Goal: Task Accomplishment & Management: Manage account settings

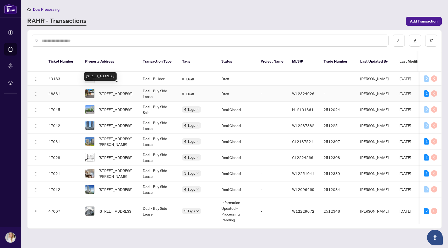
click at [116, 91] on span "[STREET_ADDRESS]" at bounding box center [116, 94] width 34 height 6
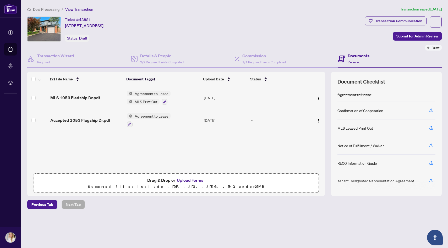
click at [194, 178] on button "Upload Forms" at bounding box center [190, 180] width 30 height 7
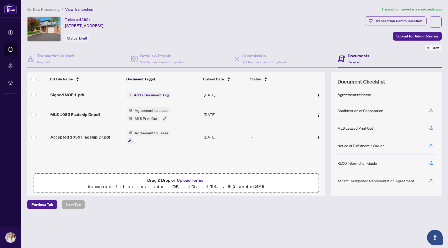
click at [152, 95] on span "Add a Document Tag" at bounding box center [151, 95] width 35 height 4
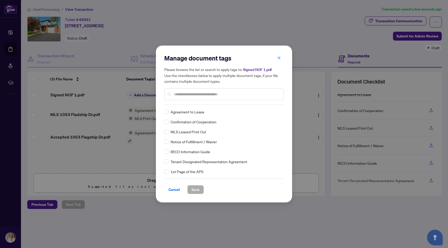
click at [185, 105] on div "Manage document tags Please browse the list or search to apply tags to: Signed …" at bounding box center [223, 79] width 119 height 51
click at [184, 94] on input "text" at bounding box center [226, 94] width 105 height 6
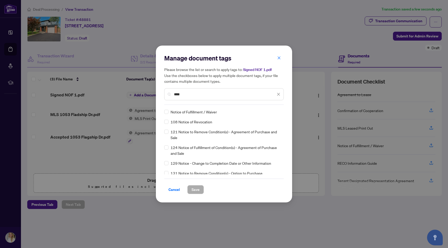
type input "****"
click at [206, 112] on span "Notice of Fulfillment / Waiver" at bounding box center [194, 112] width 46 height 6
click at [198, 190] on span "Save" at bounding box center [196, 190] width 8 height 8
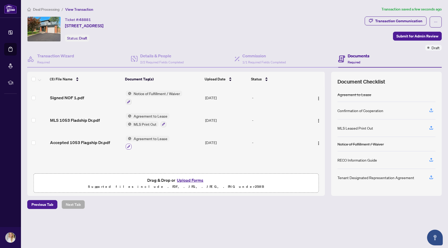
click at [129, 146] on icon "button" at bounding box center [128, 146] width 3 height 3
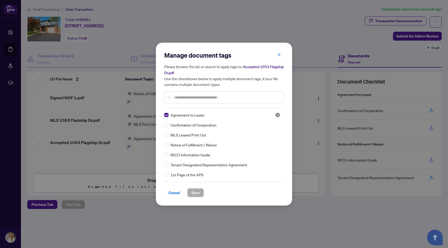
click at [186, 99] on input "text" at bounding box center [226, 98] width 105 height 6
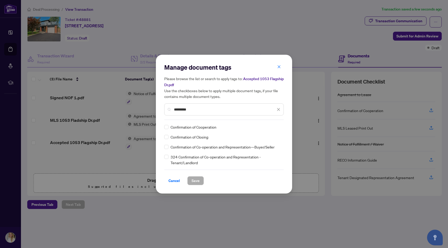
type input "*********"
click at [197, 182] on span "Save" at bounding box center [196, 181] width 8 height 8
